Goal: Task Accomplishment & Management: Manage account settings

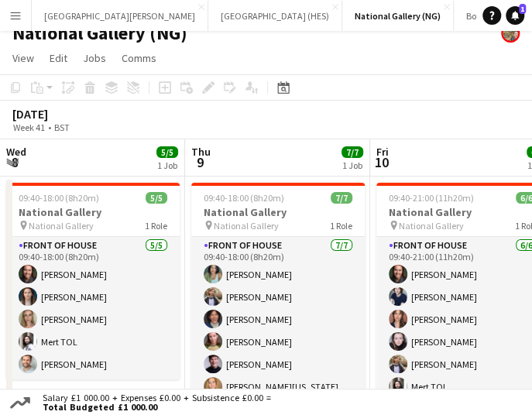
scroll to position [0, 473]
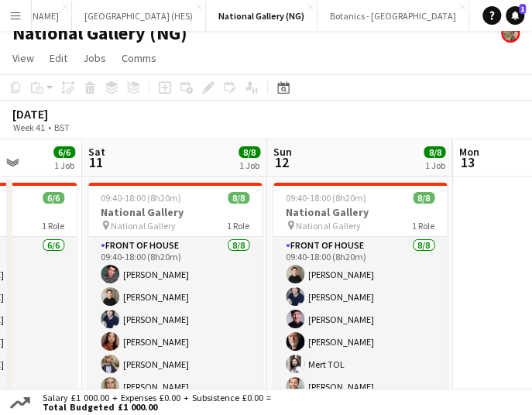
click at [124, 124] on div "[DATE] Week 41 • BST" at bounding box center [62, 119] width 124 height 33
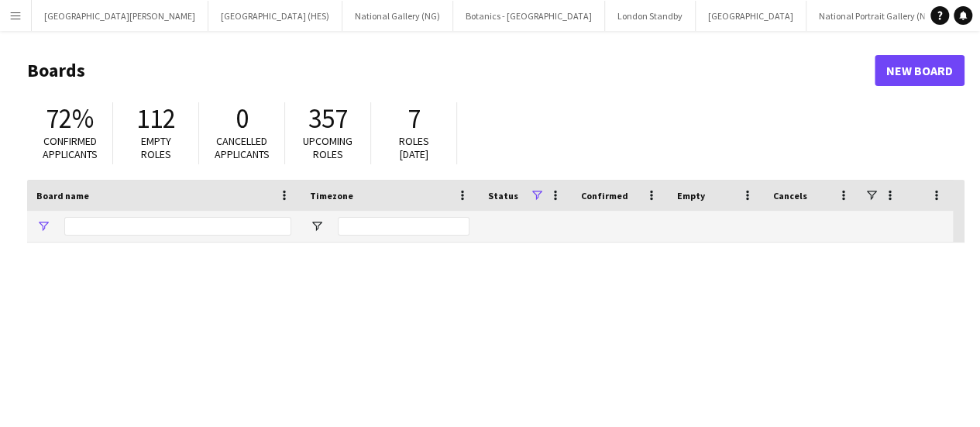
type input "***"
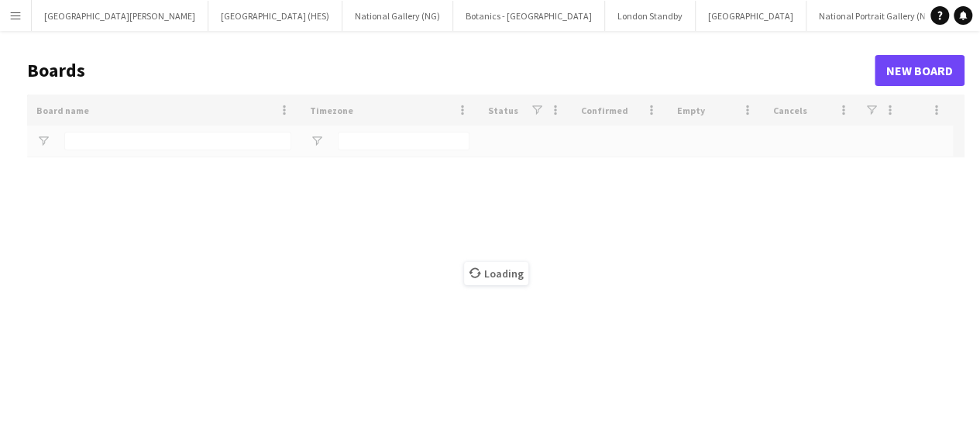
type input "***"
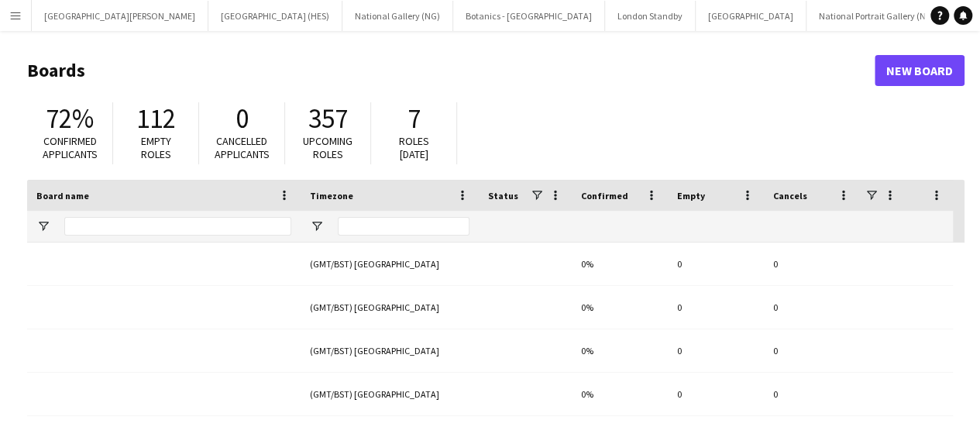
type input "***"
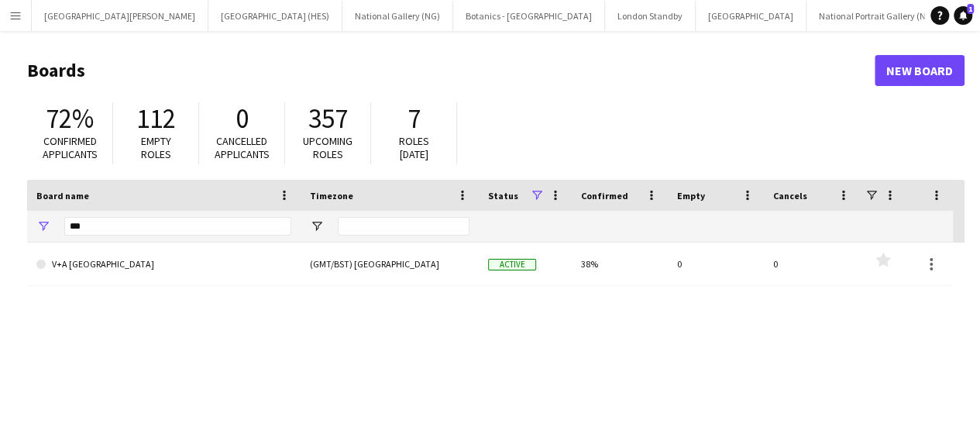
click at [279, 92] on header "Boards New Board" at bounding box center [495, 70] width 937 height 48
click at [102, 8] on button "St Giles Cathedral Edinburgh Close" at bounding box center [120, 16] width 177 height 30
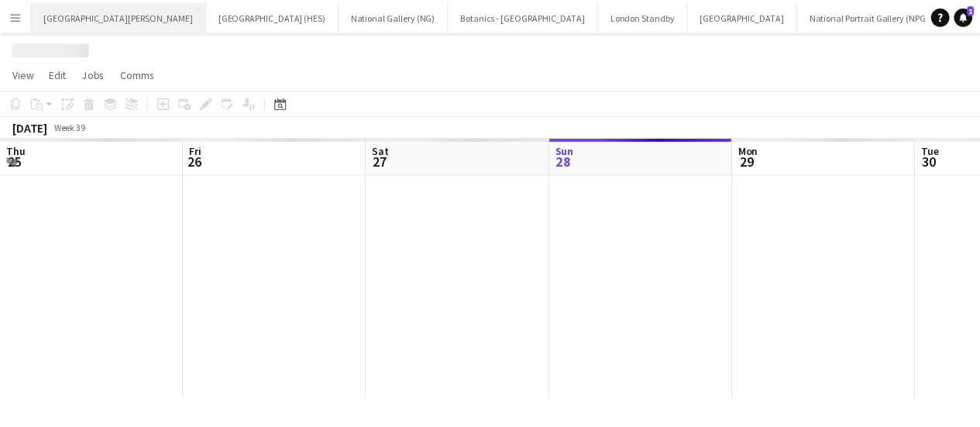
scroll to position [0, 370]
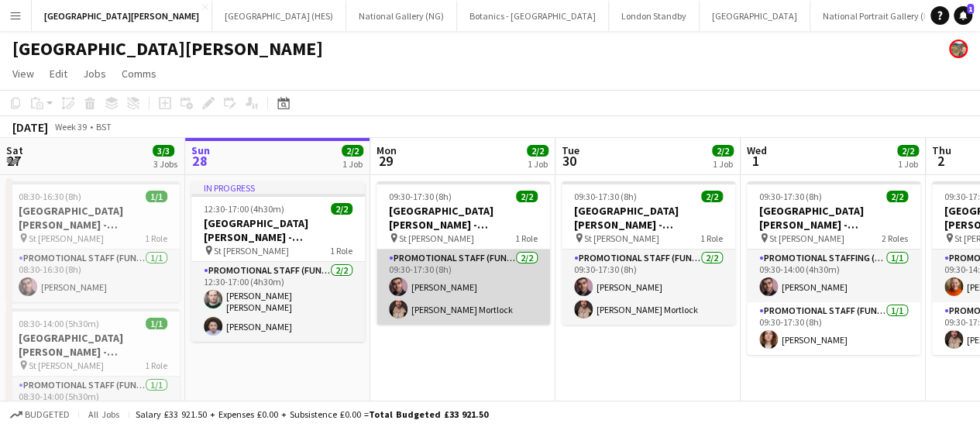
click at [491, 321] on app-card-role "Promotional Staff (Fundraiser) 2/2 09:30-17:30 (8h) Ross Jamieson Cooper Mortlo…" at bounding box center [463, 286] width 174 height 75
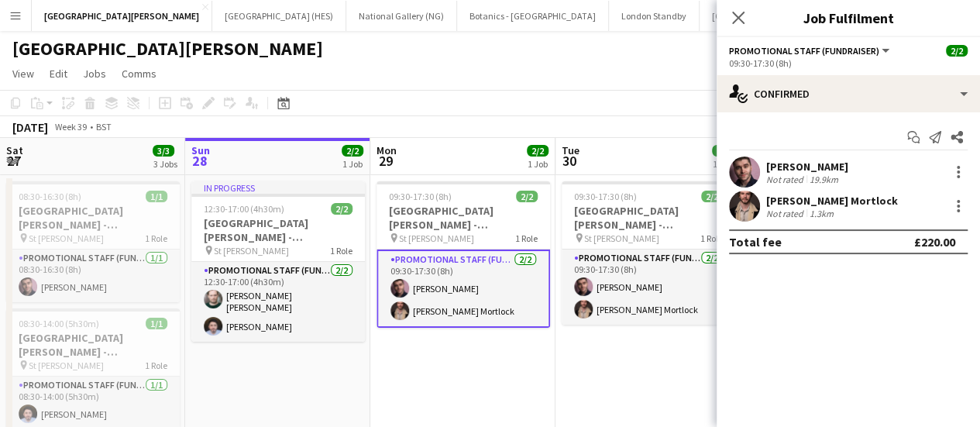
drag, startPoint x: 963, startPoint y: 201, endPoint x: 622, endPoint y: 104, distance: 354.3
click at [622, 104] on app-toolbar "Copy Paste Paste Ctrl+V Paste with crew Ctrl+Shift+V Paste linked Job Delete Gr…" at bounding box center [490, 103] width 980 height 26
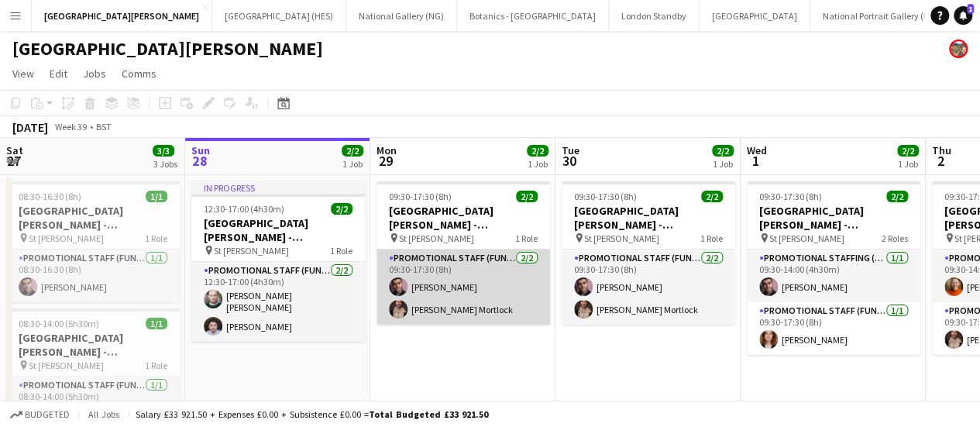
click at [459, 293] on app-card-role "Promotional Staff (Fundraiser) 2/2 09:30-17:30 (8h) Ross Jamieson Cooper Mortlo…" at bounding box center [463, 286] width 174 height 75
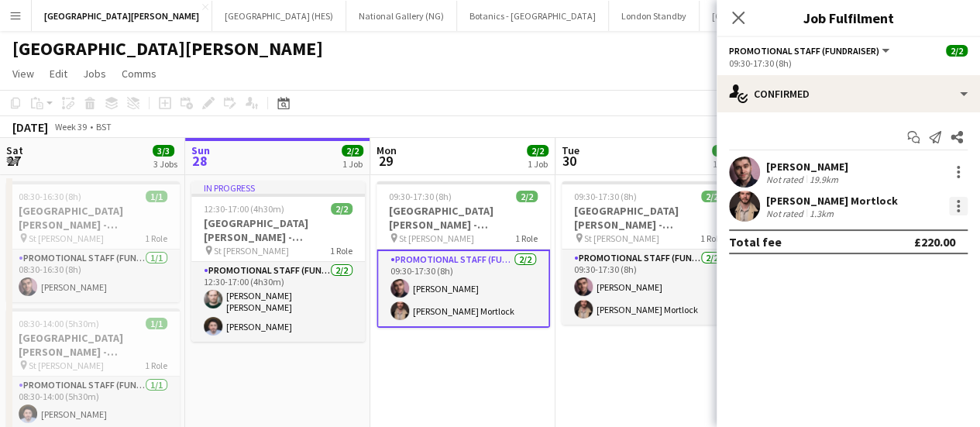
click at [964, 201] on div at bounding box center [958, 206] width 19 height 19
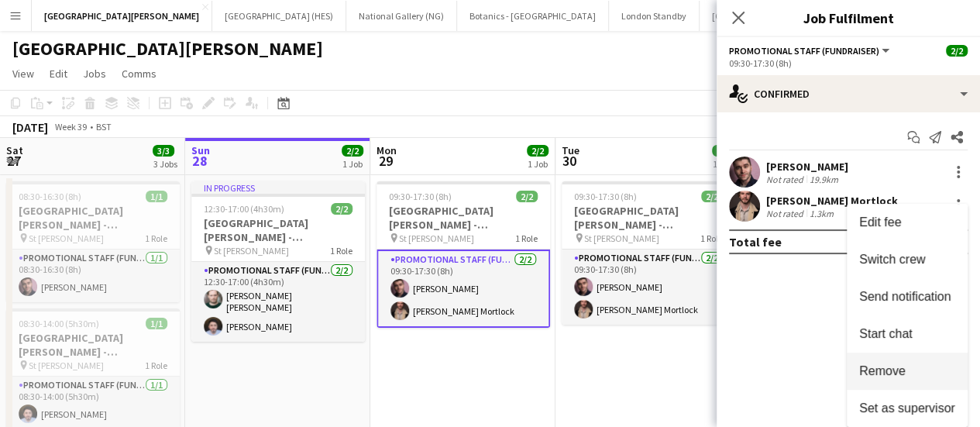
click at [892, 376] on span "Remove" at bounding box center [882, 370] width 46 height 13
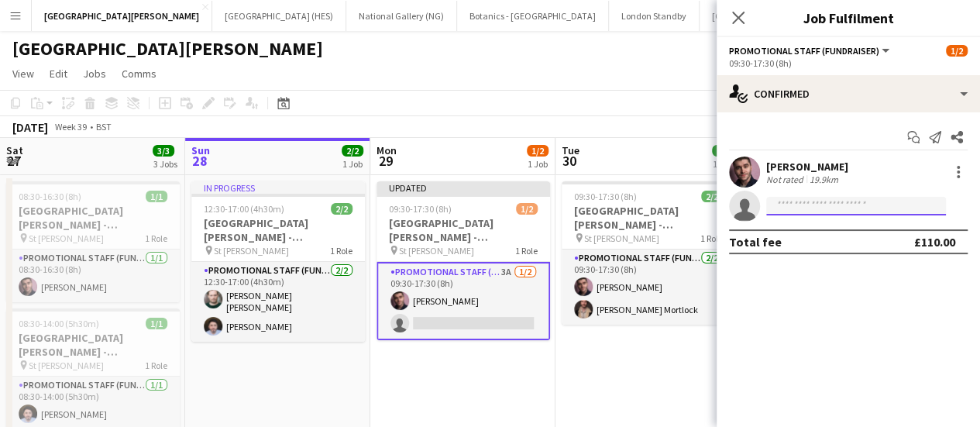
click at [843, 209] on input at bounding box center [856, 206] width 180 height 19
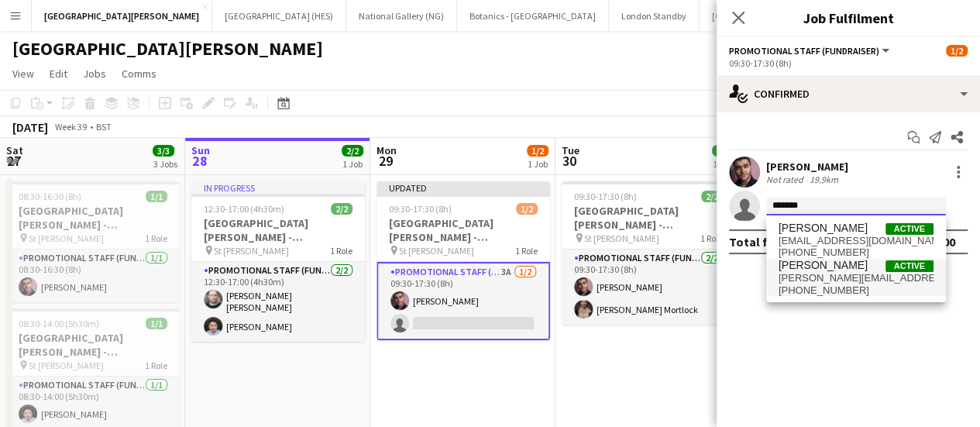
type input "*******"
click at [830, 266] on span "Shannon Davidson" at bounding box center [822, 265] width 89 height 13
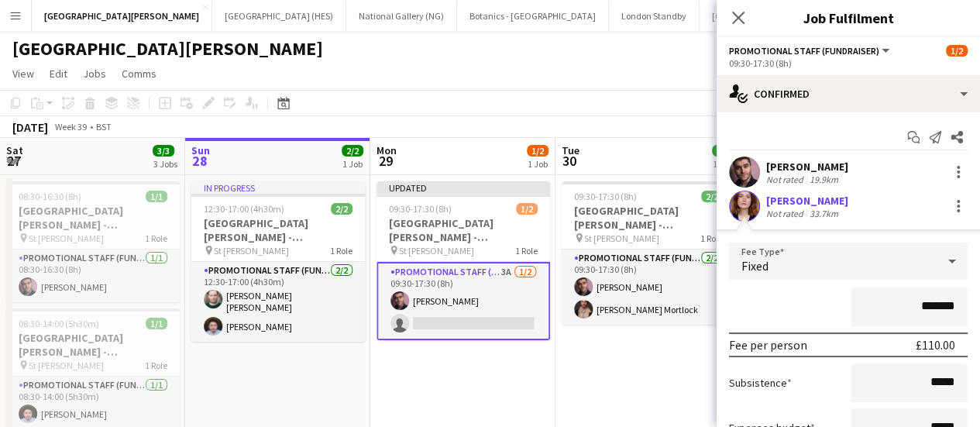
scroll to position [146, 0]
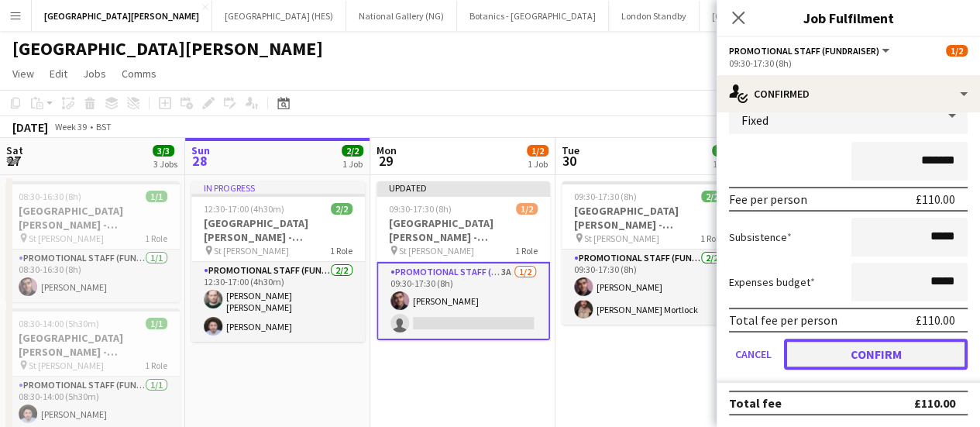
click at [854, 346] on button "Confirm" at bounding box center [876, 353] width 184 height 31
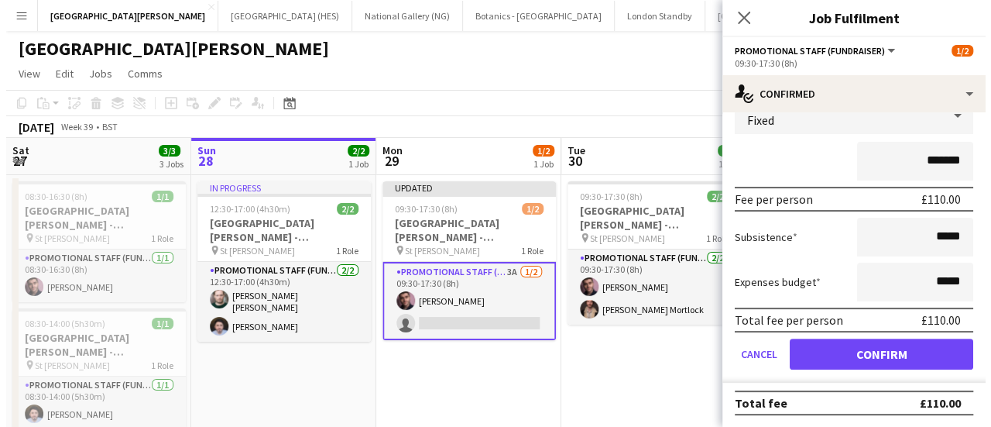
scroll to position [0, 0]
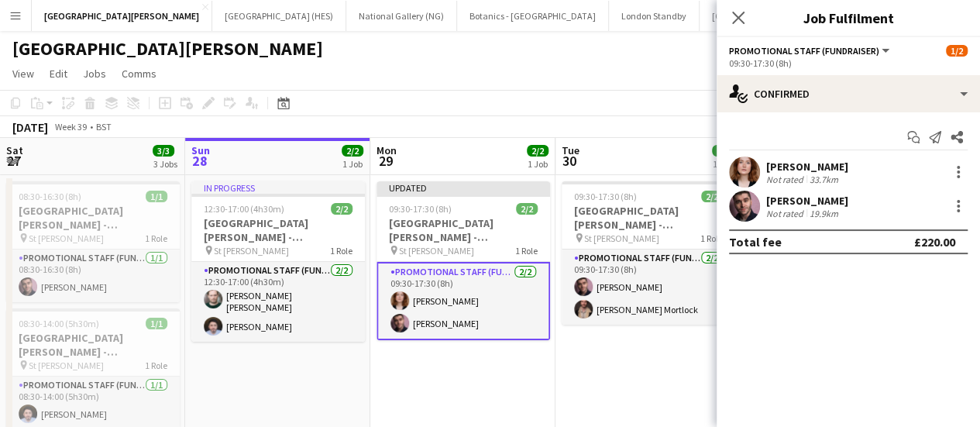
click at [610, 104] on app-toolbar "Copy Paste Paste Ctrl+V Paste with crew Ctrl+Shift+V Paste linked Job Delete Gr…" at bounding box center [490, 103] width 980 height 26
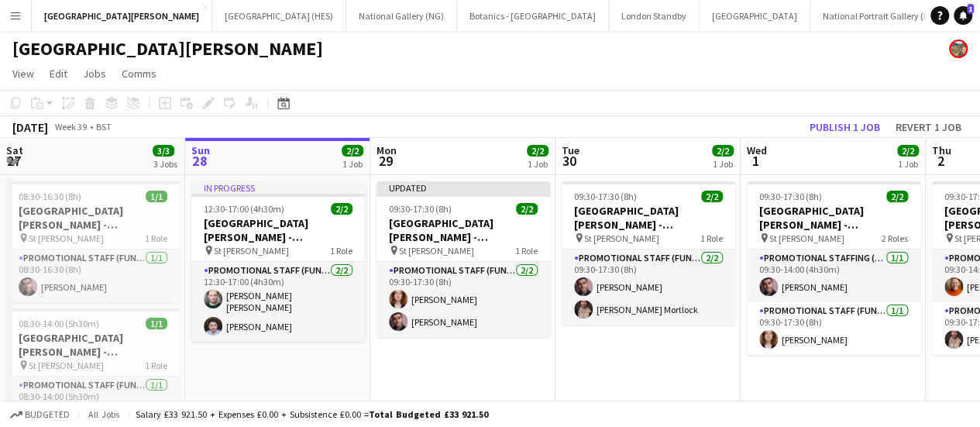
click at [844, 116] on div "September 2025 Week 39 • BST Publish 1 job Revert 1 job" at bounding box center [490, 127] width 980 height 22
click at [846, 122] on button "Publish 1 job" at bounding box center [844, 127] width 83 height 20
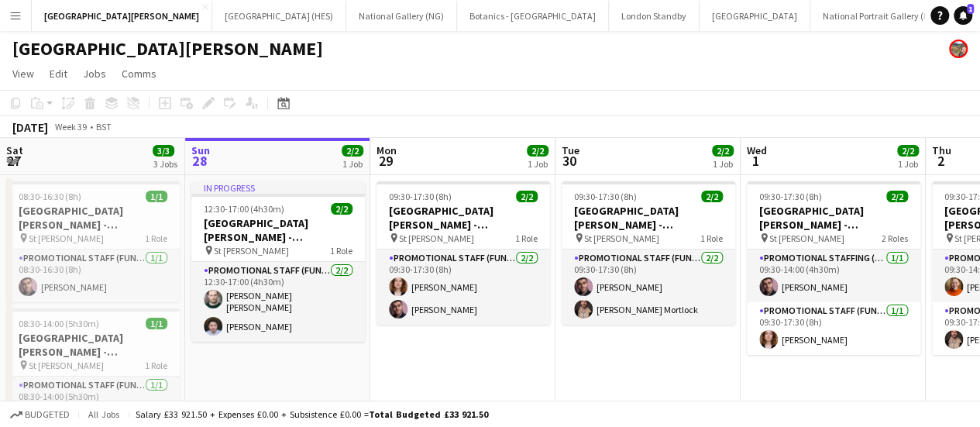
click at [524, 55] on div "[GEOGRAPHIC_DATA][PERSON_NAME]" at bounding box center [490, 45] width 980 height 29
click at [212, 22] on button "Stirling Castle (HES) Close" at bounding box center [279, 16] width 134 height 30
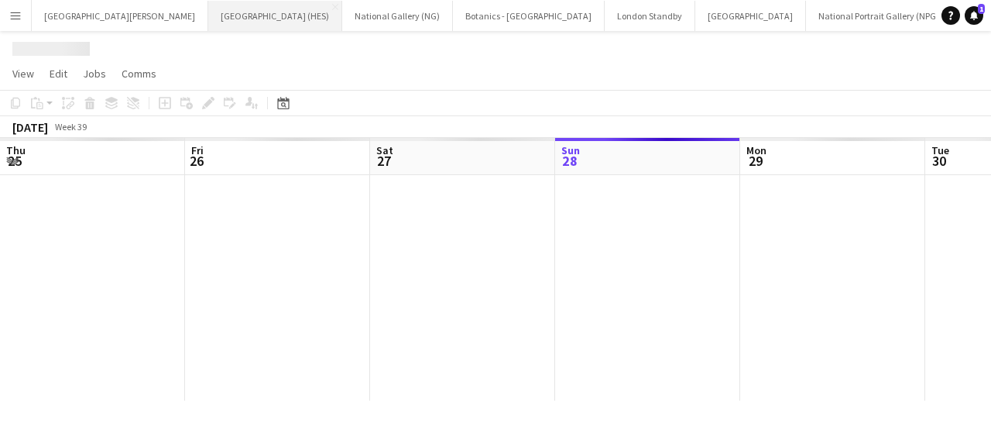
scroll to position [0, 370]
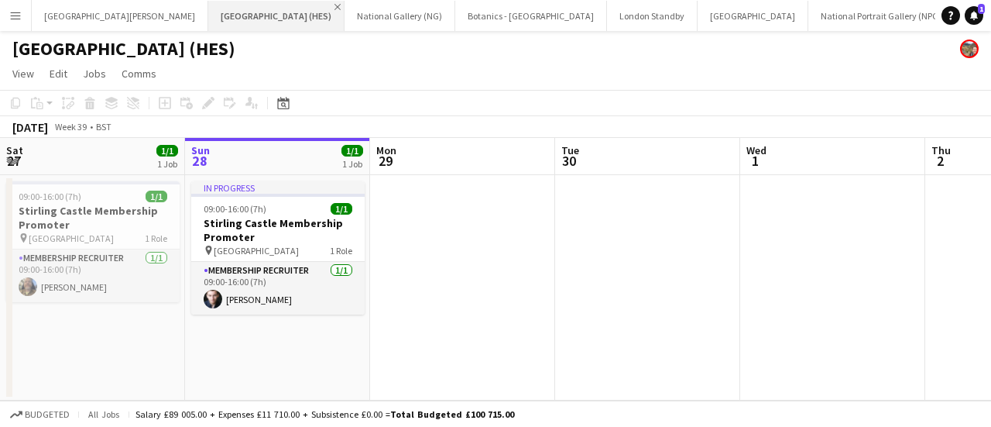
click at [335, 7] on app-icon "Close" at bounding box center [338, 7] width 6 height 6
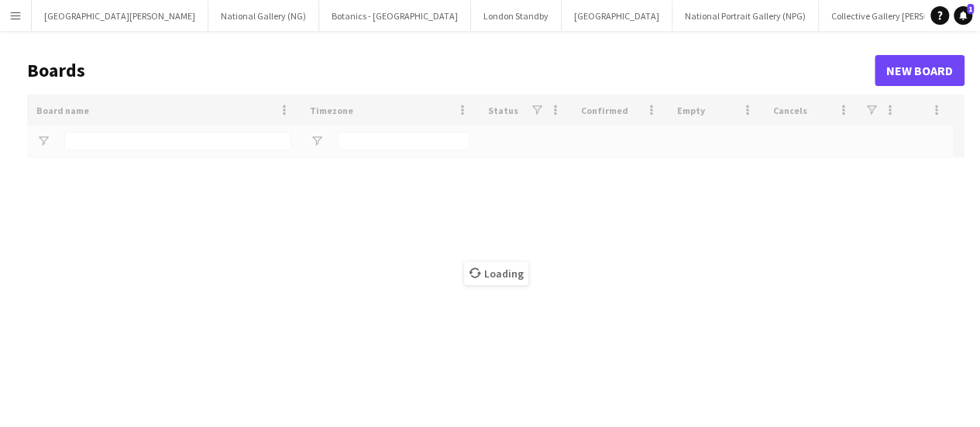
type input "***"
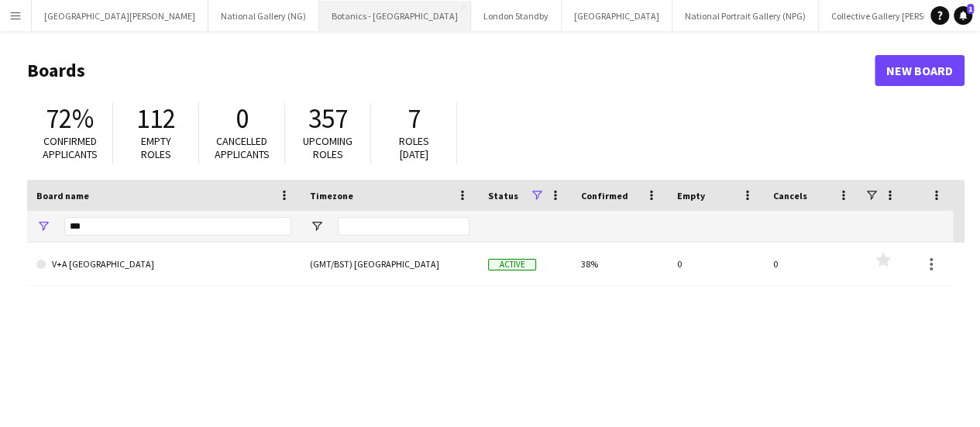
click at [319, 15] on button "Botanics - Edinburgh Close" at bounding box center [395, 16] width 152 height 30
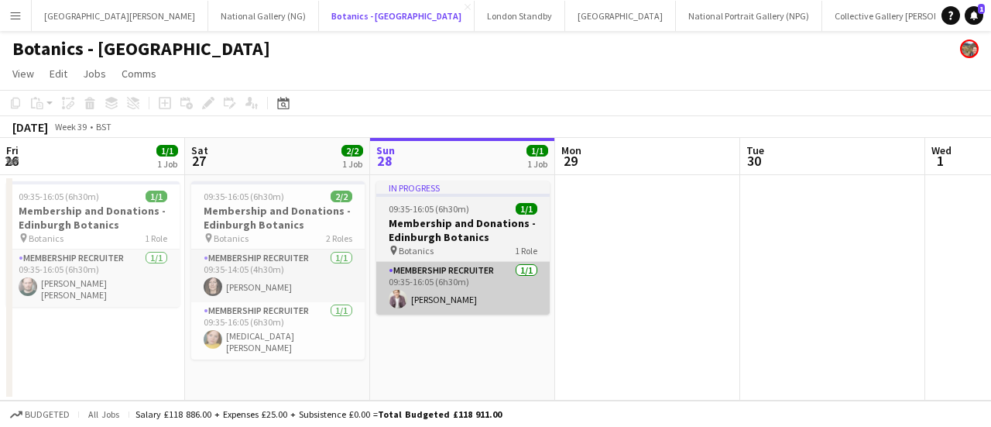
scroll to position [0, 373]
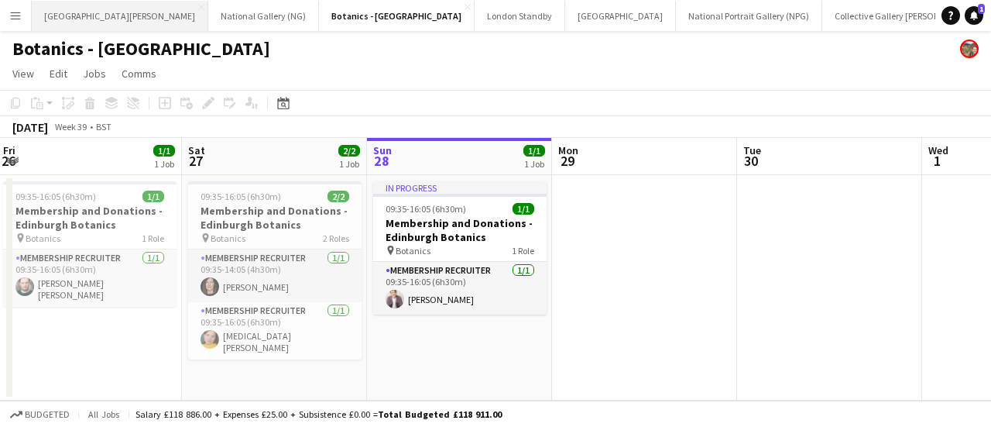
click at [60, 19] on button "St Giles Cathedral Edinburgh Close" at bounding box center [120, 16] width 177 height 30
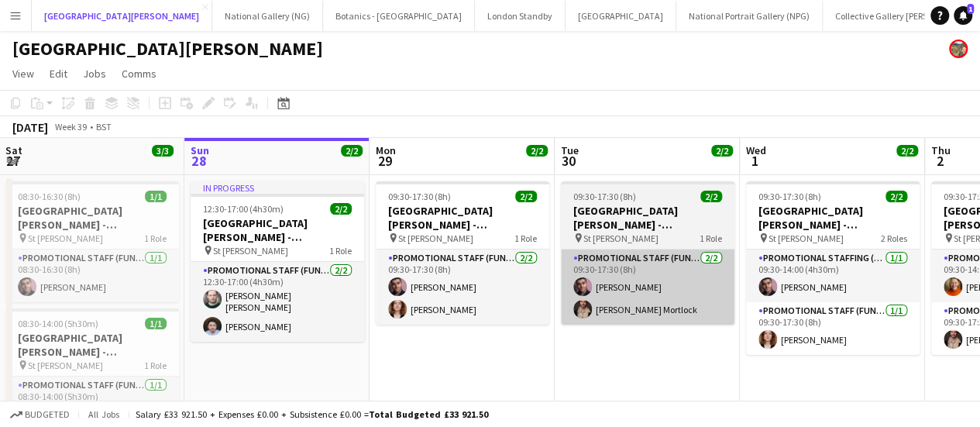
scroll to position [0, 425]
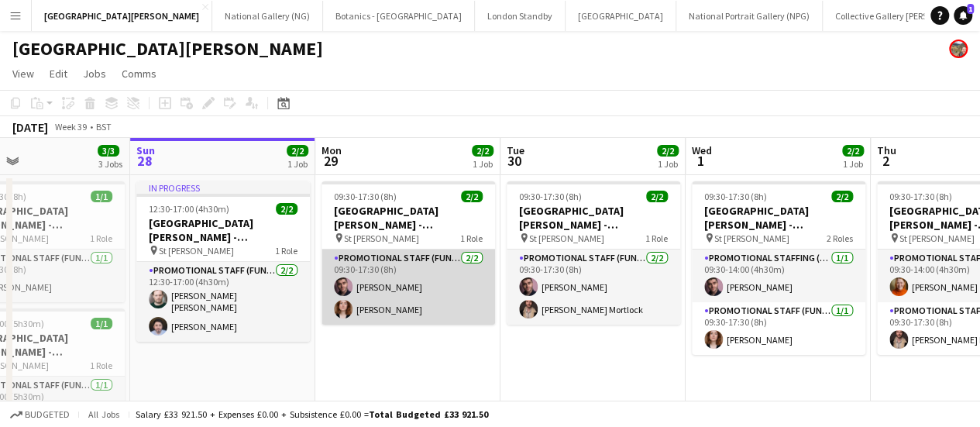
click at [476, 309] on app-card-role "Promotional Staff (Fundraiser) 2/2 09:30-17:30 (8h) Ross Jamieson Shannon David…" at bounding box center [408, 286] width 174 height 75
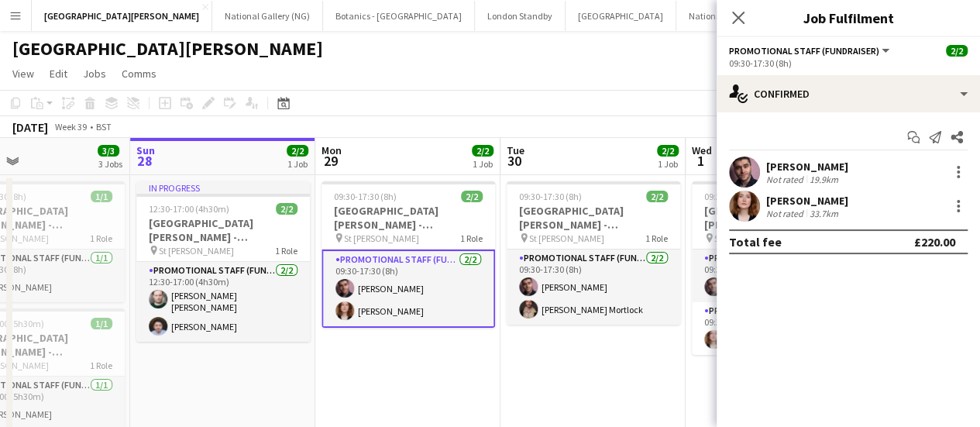
click at [818, 219] on div "Shannon Davidson Not rated 33.7km" at bounding box center [847, 206] width 263 height 31
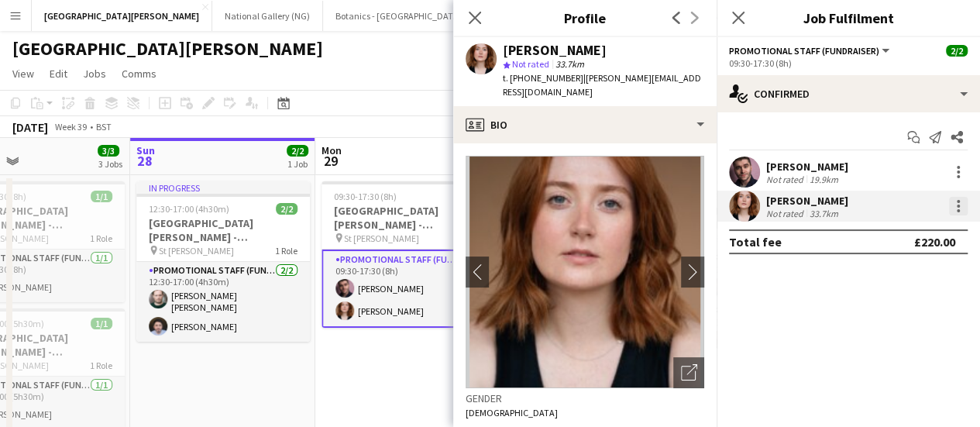
click at [964, 204] on div at bounding box center [958, 206] width 19 height 19
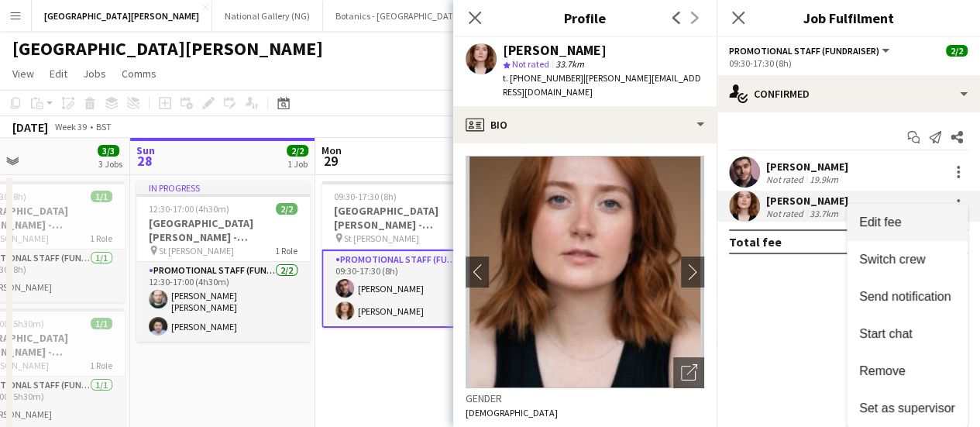
click at [911, 222] on span "Edit fee" at bounding box center [907, 222] width 96 height 14
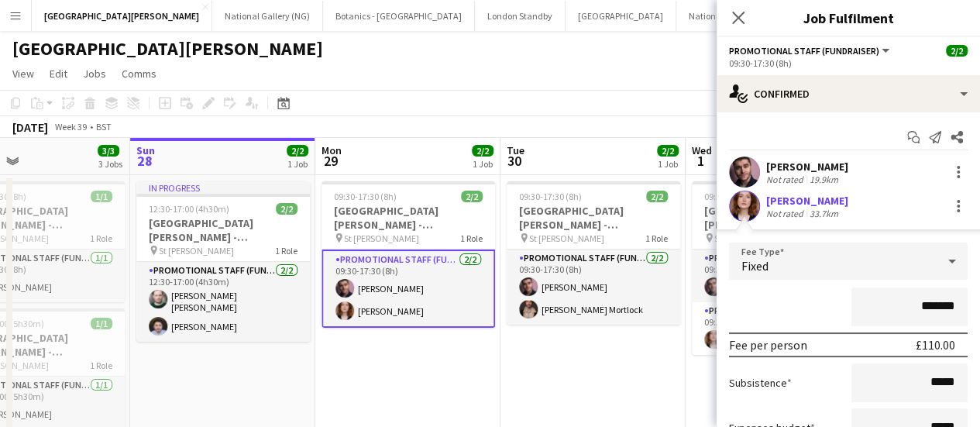
click at [919, 300] on input "*******" at bounding box center [909, 306] width 116 height 39
type input "*******"
click at [786, 300] on div "*******" at bounding box center [848, 306] width 239 height 39
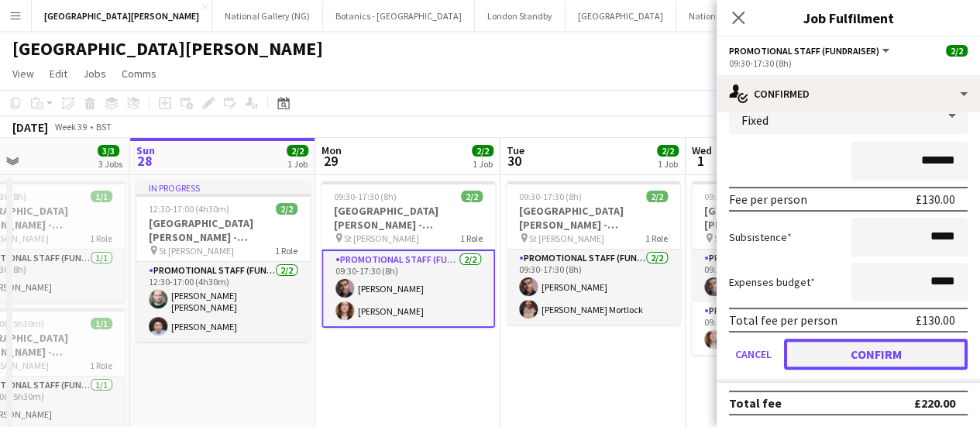
click at [832, 351] on button "Confirm" at bounding box center [876, 353] width 184 height 31
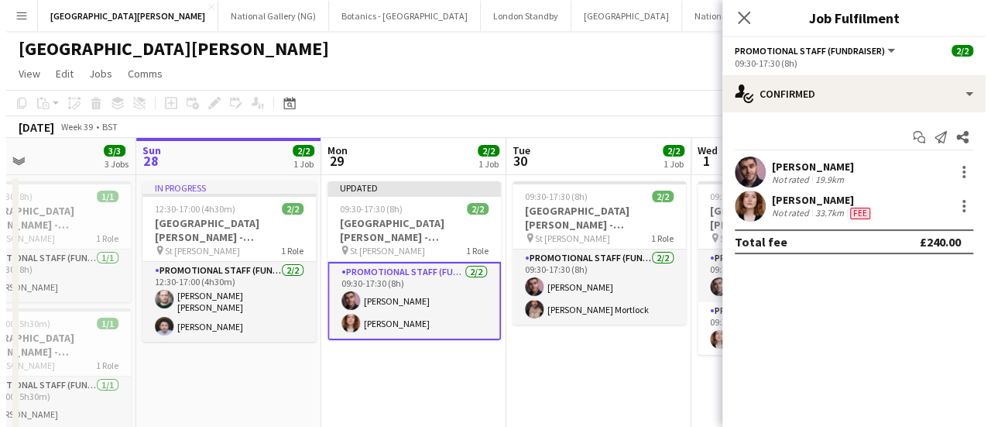
scroll to position [0, 0]
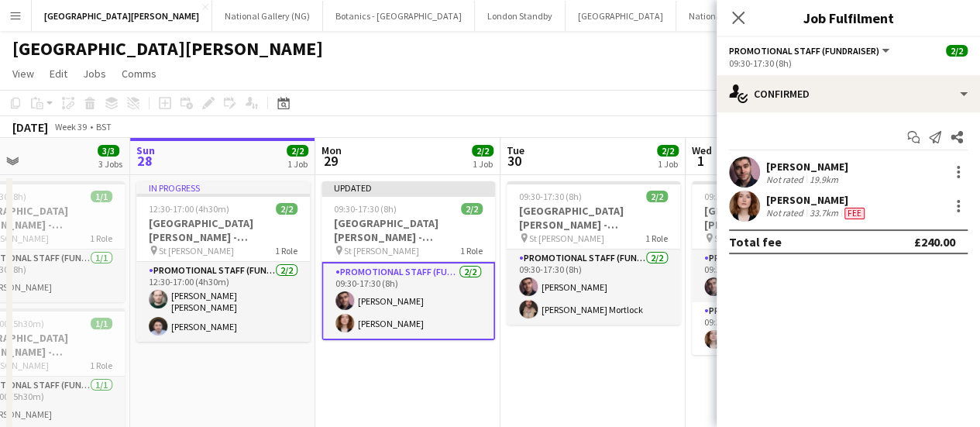
click at [640, 101] on app-toolbar "Copy Paste Paste Ctrl+V Paste with crew Ctrl+Shift+V Paste linked Job Delete Gr…" at bounding box center [490, 103] width 980 height 26
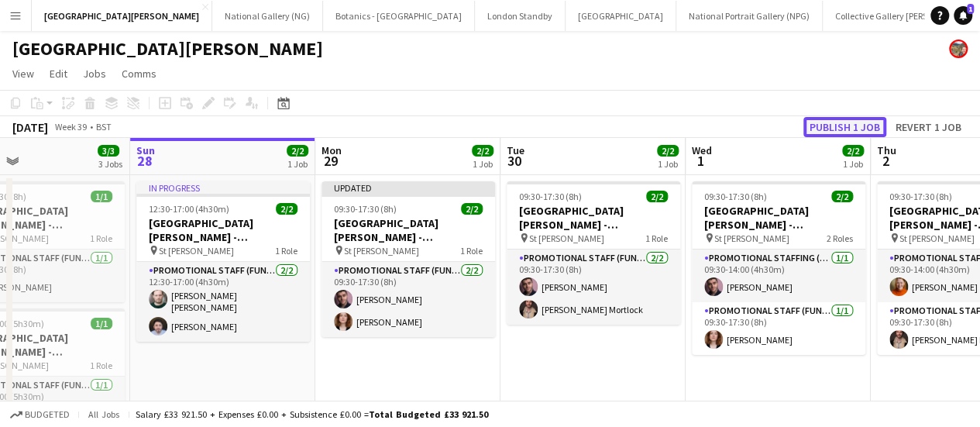
click at [844, 119] on button "Publish 1 job" at bounding box center [844, 127] width 83 height 20
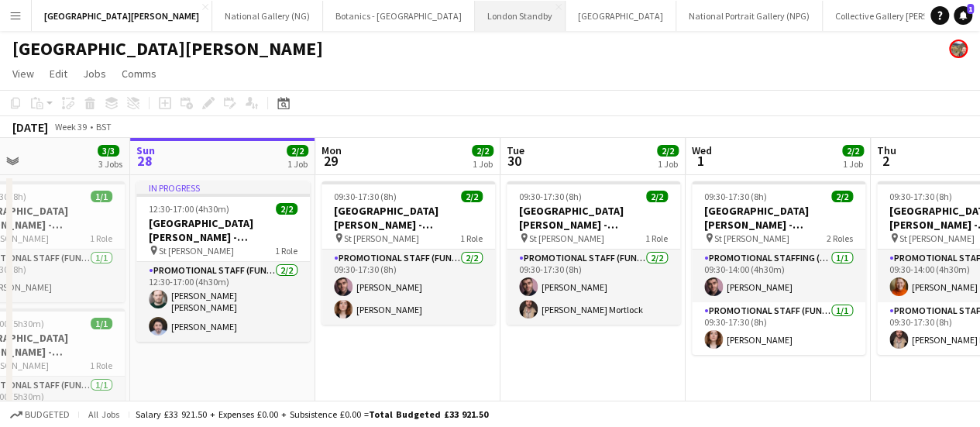
click at [475, 3] on button "London Standby Close" at bounding box center [520, 16] width 91 height 30
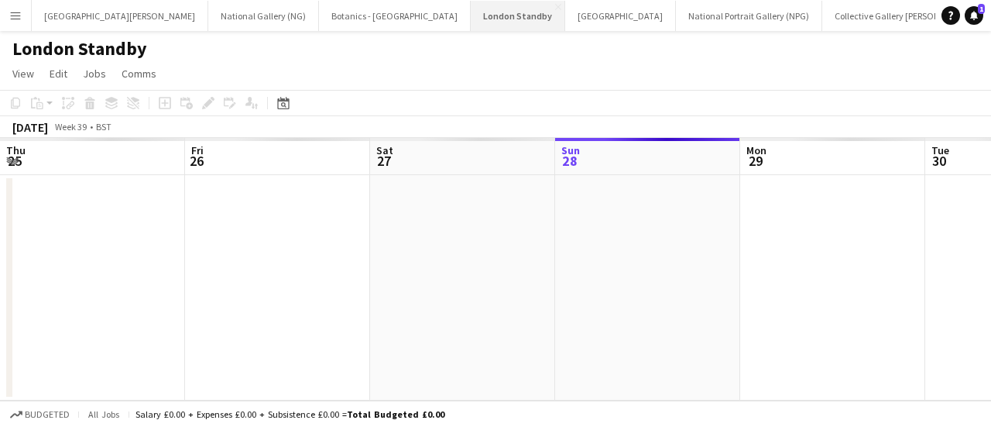
scroll to position [0, 370]
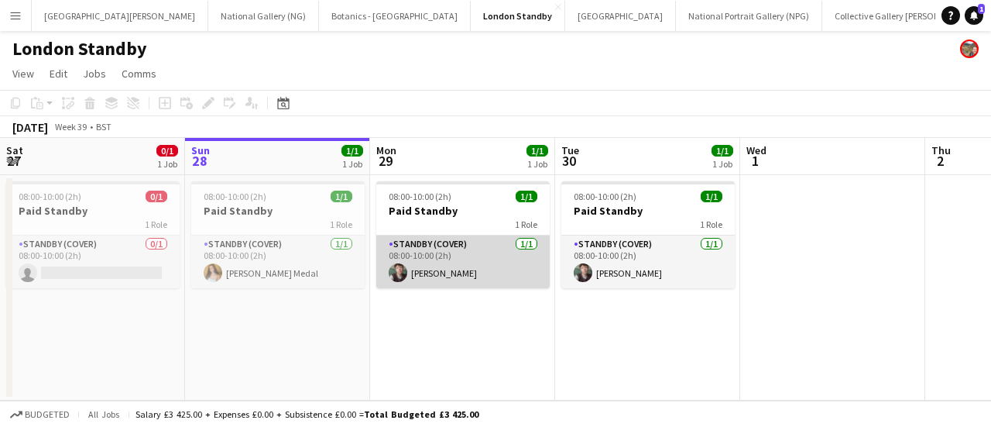
click at [455, 273] on app-card-role "Standby (cover) 1/1 08:00-10:00 (2h) Michael Dennison" at bounding box center [463, 261] width 174 height 53
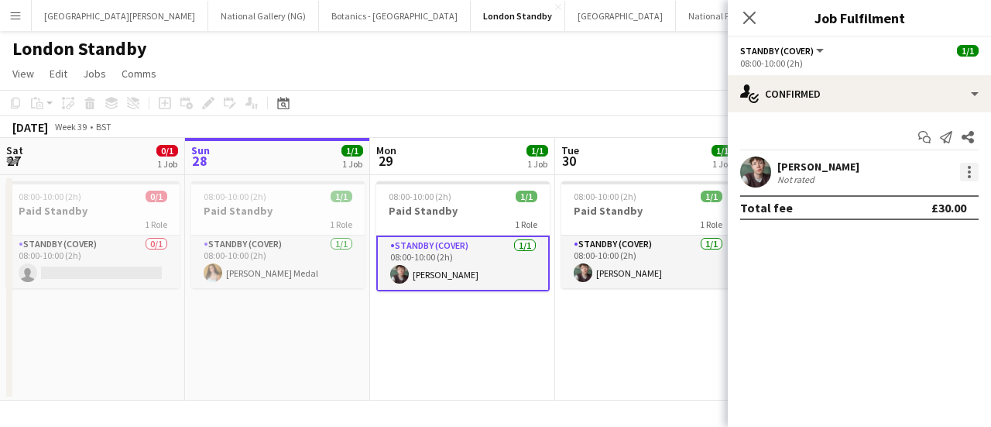
click at [974, 177] on div at bounding box center [969, 172] width 19 height 19
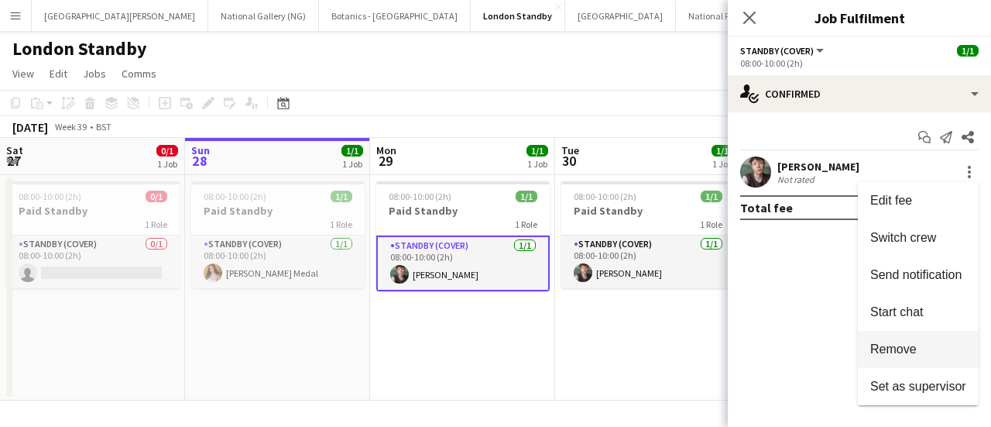
click at [902, 346] on span "Remove" at bounding box center [894, 348] width 46 height 13
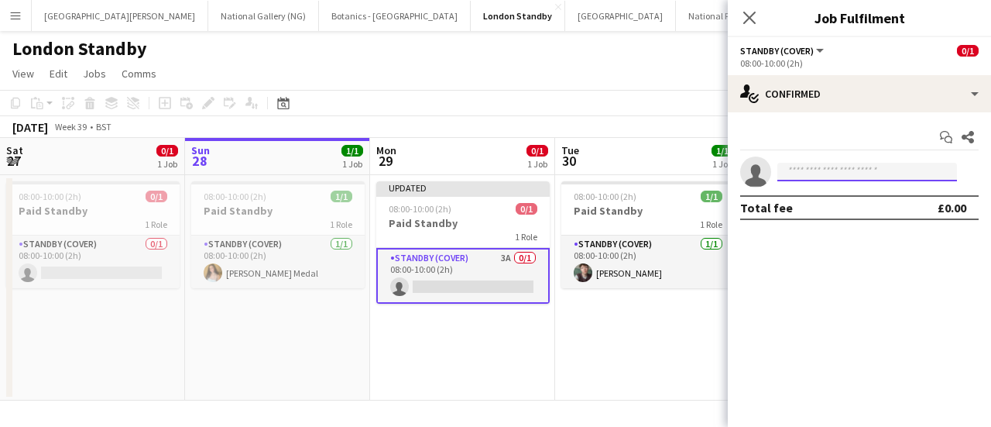
click at [877, 168] on input at bounding box center [868, 172] width 180 height 19
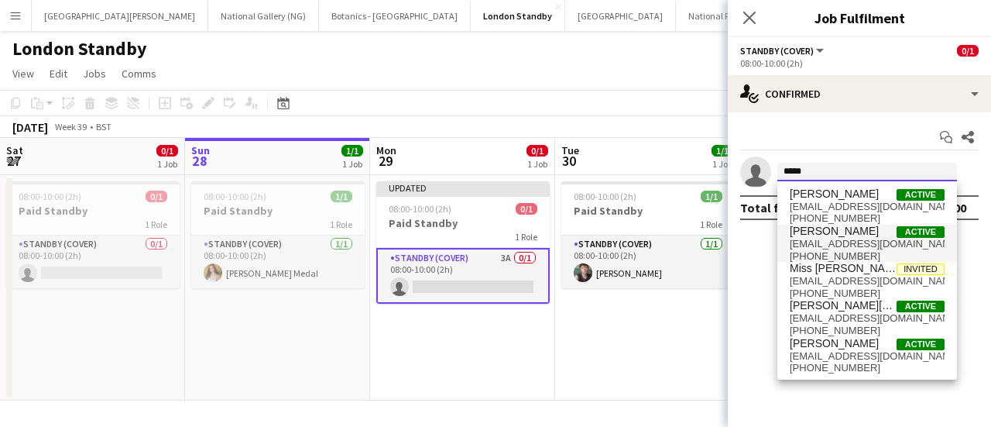
type input "*****"
click at [858, 240] on span "louiscavalier27@gmail.com" at bounding box center [867, 244] width 155 height 12
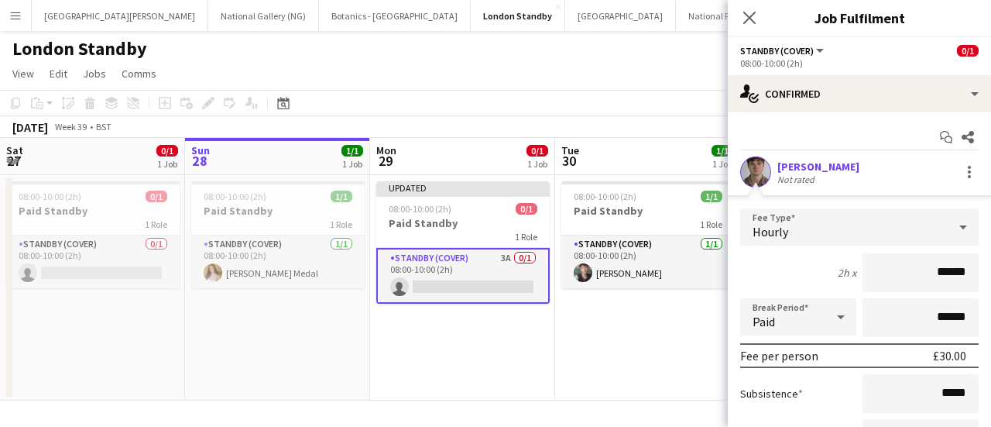
scroll to position [156, 0]
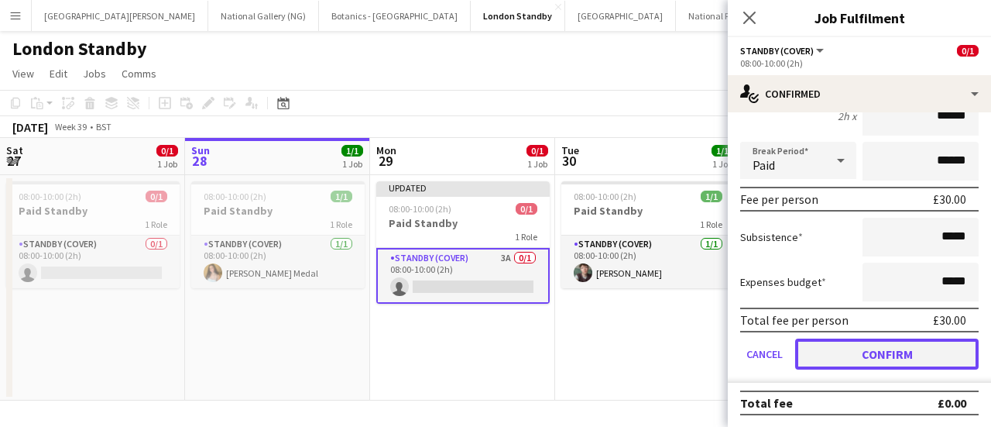
click at [853, 356] on button "Confirm" at bounding box center [887, 353] width 184 height 31
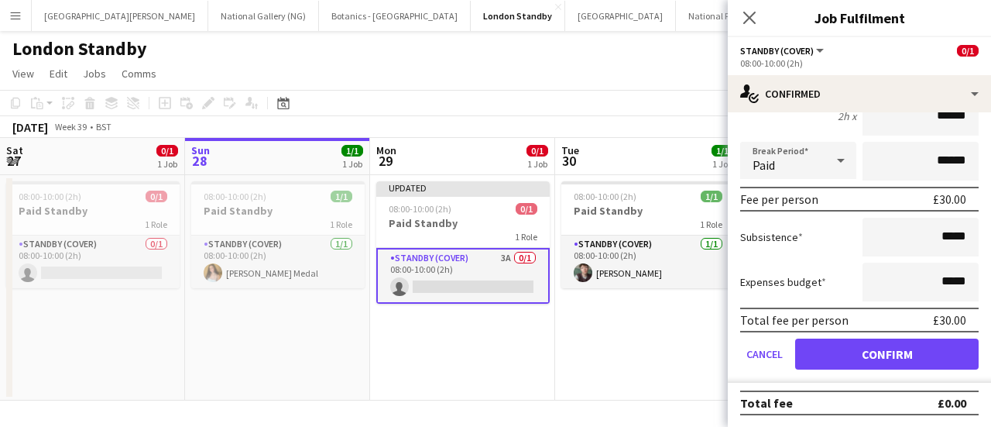
scroll to position [0, 0]
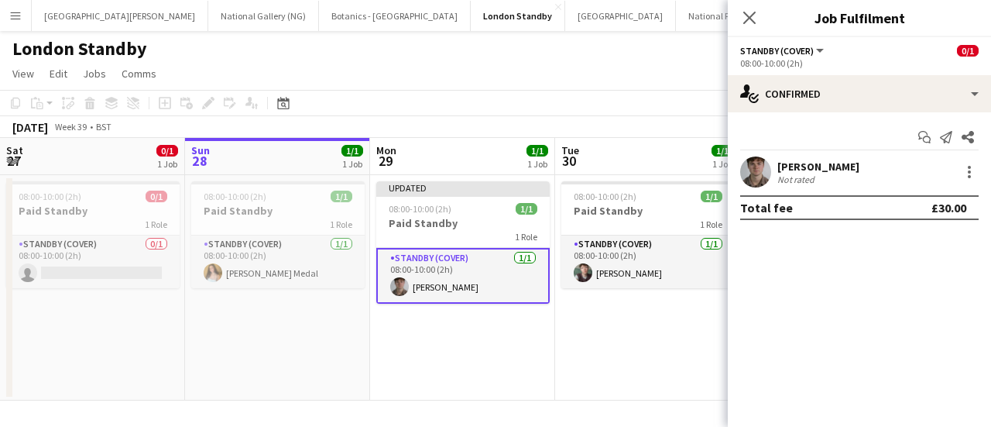
click at [639, 99] on app-toolbar "Copy Paste Paste Ctrl+V Paste with crew Ctrl+Shift+V Paste linked Job Delete Gr…" at bounding box center [495, 103] width 991 height 26
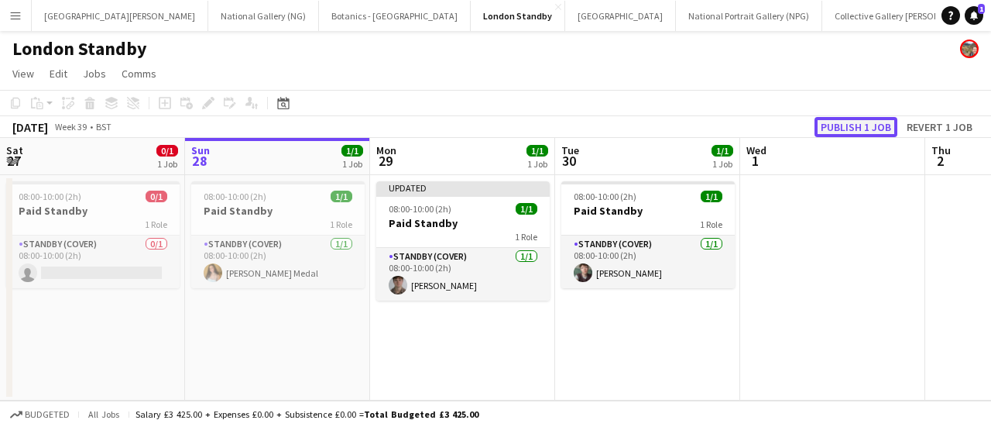
click at [843, 129] on button "Publish 1 job" at bounding box center [856, 127] width 83 height 20
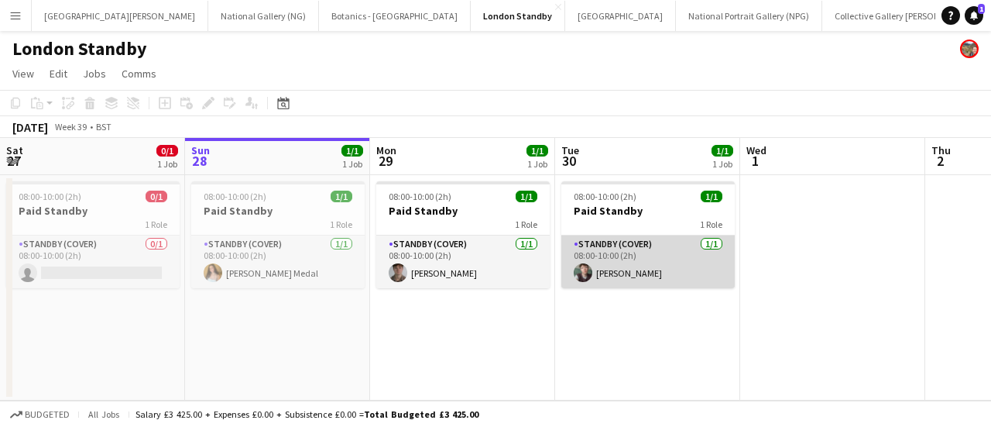
click at [626, 253] on app-card-role "Standby (cover) 1/1 08:00-10:00 (2h) Michael Dennison" at bounding box center [649, 261] width 174 height 53
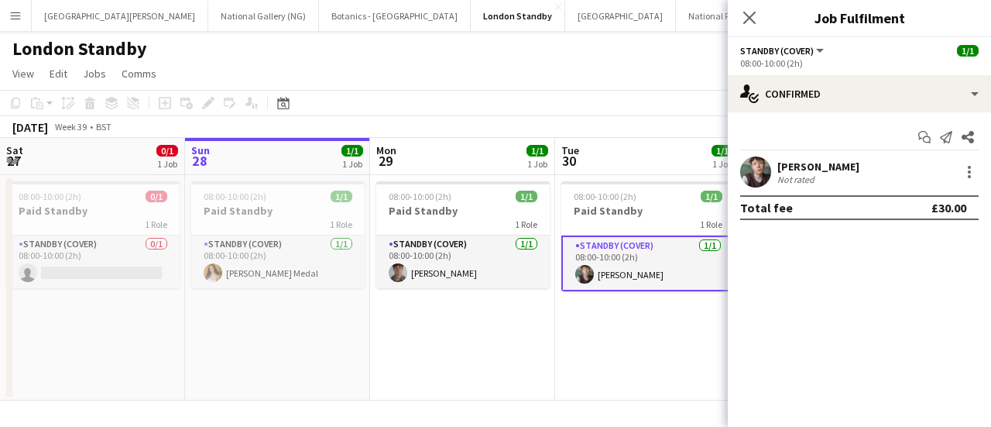
click at [613, 86] on app-page-menu "View Day view expanded Day view collapsed Month view Date picker Jump to today …" at bounding box center [495, 74] width 991 height 29
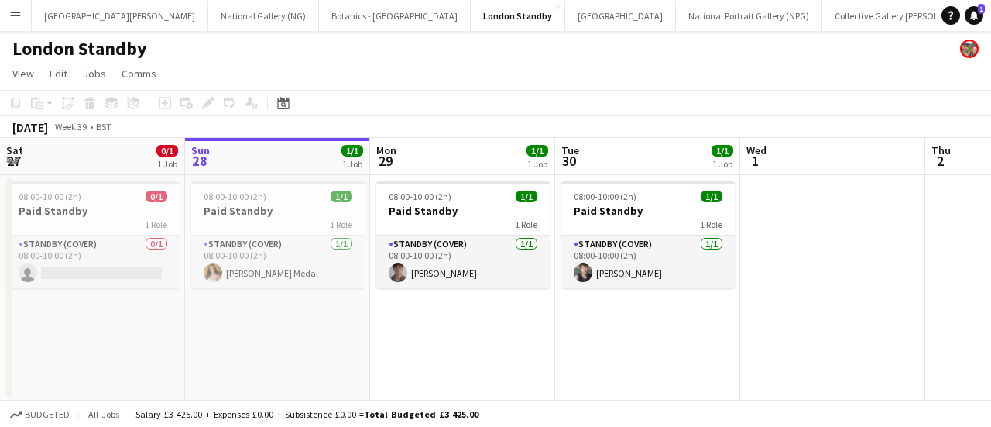
scroll to position [0, 419]
